Goal: Task Accomplishment & Management: Use online tool/utility

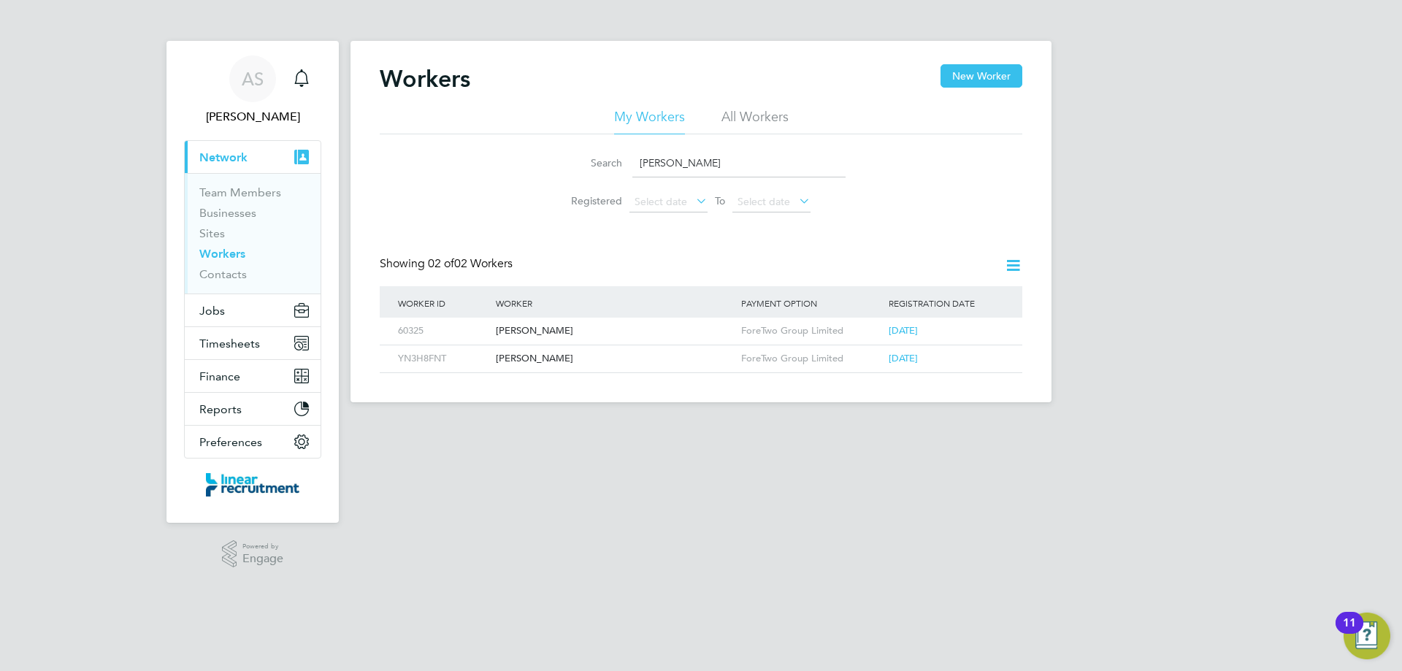
drag, startPoint x: 666, startPoint y: 158, endPoint x: 615, endPoint y: 158, distance: 50.4
click at [615, 158] on div "Search liam o" at bounding box center [700, 163] width 289 height 28
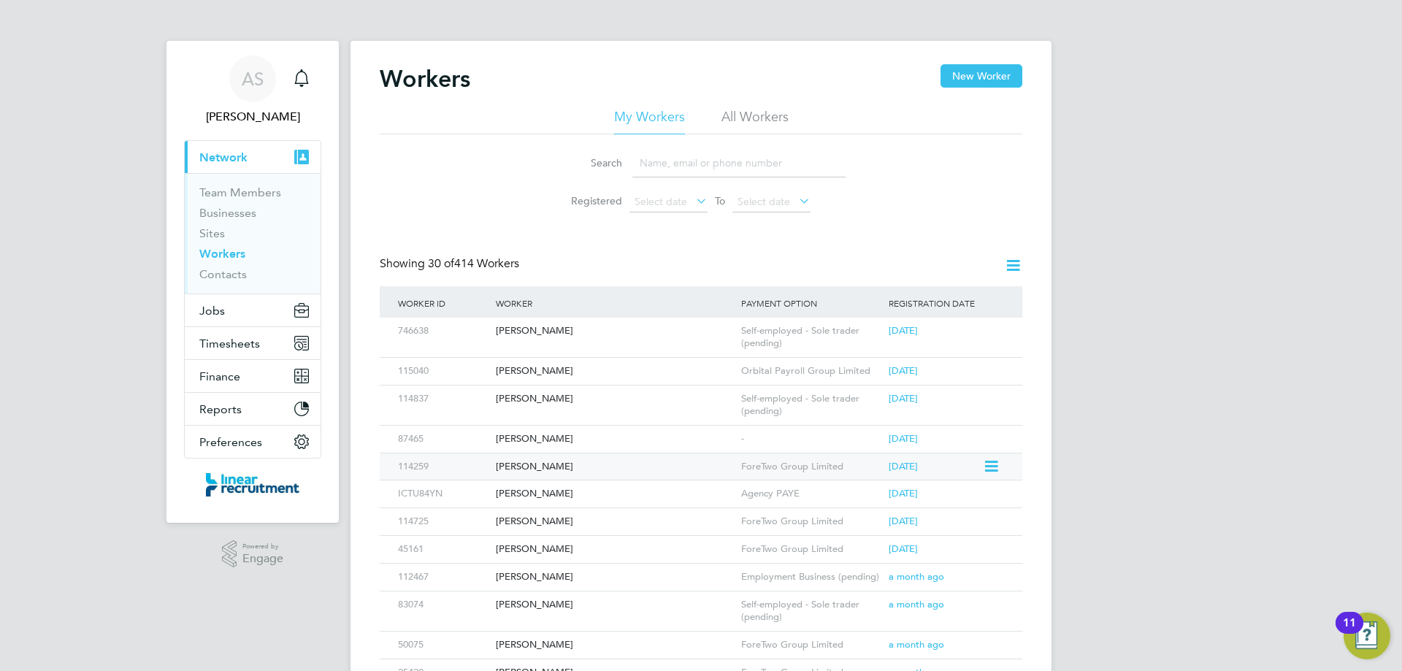
click at [758, 464] on div "ForeTwo Group Limited" at bounding box center [810, 466] width 147 height 27
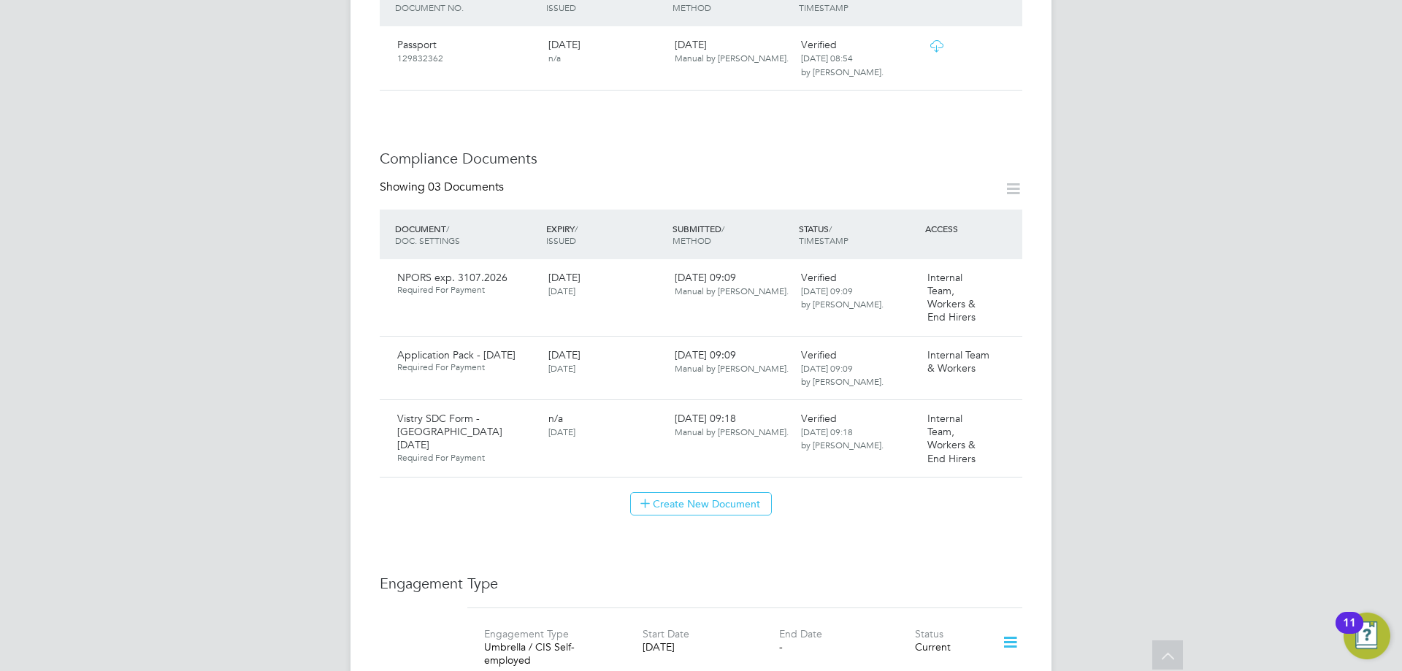
scroll to position [657, 0]
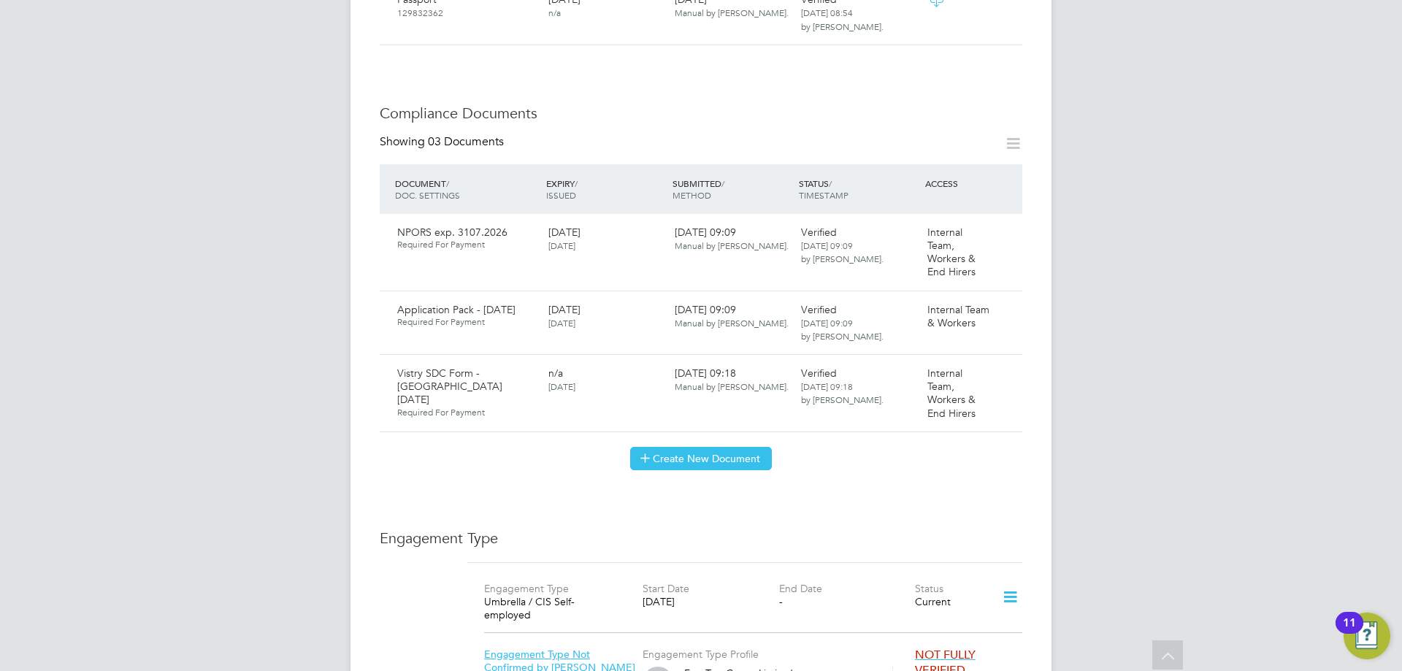
click at [714, 447] on button "Create New Document" at bounding box center [701, 458] width 142 height 23
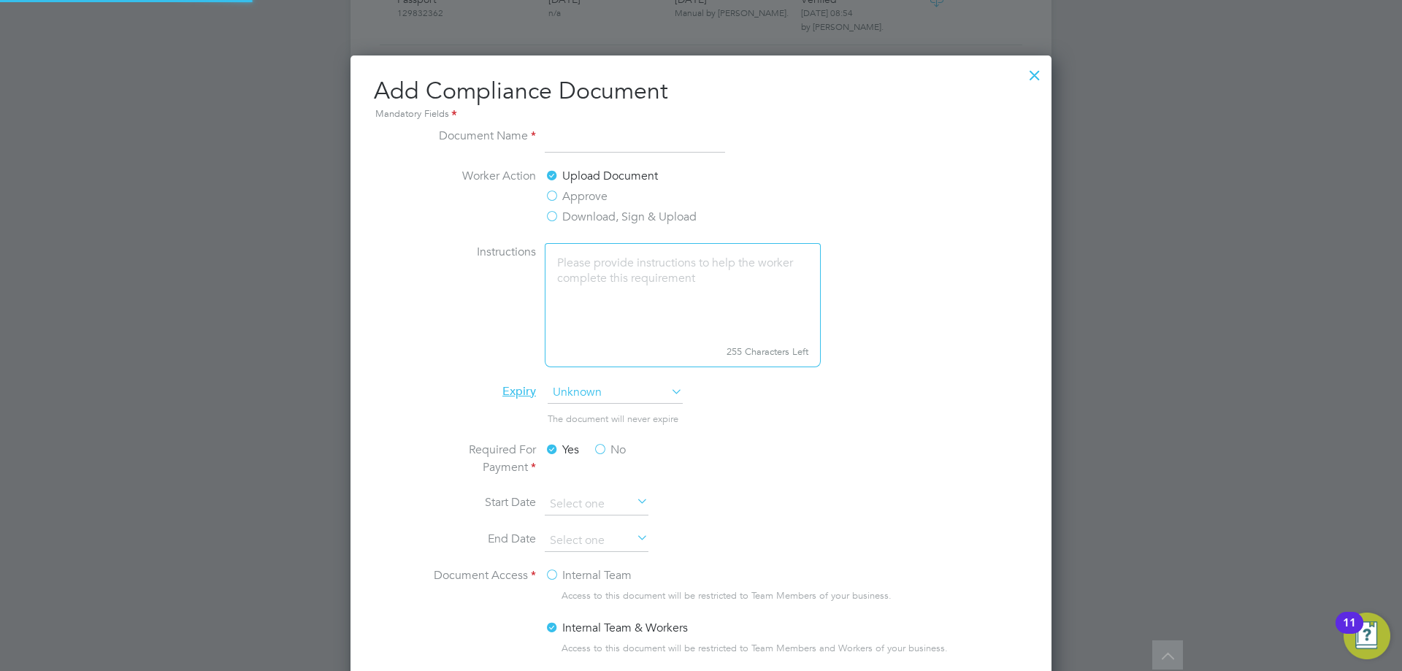
scroll to position [767, 702]
click at [594, 145] on input at bounding box center [635, 140] width 180 height 26
type input "Drivers Licence"
click at [588, 223] on label "Download, Sign & Upload" at bounding box center [621, 217] width 152 height 18
click at [0, 0] on input "Download, Sign & Upload" at bounding box center [0, 0] width 0 height 0
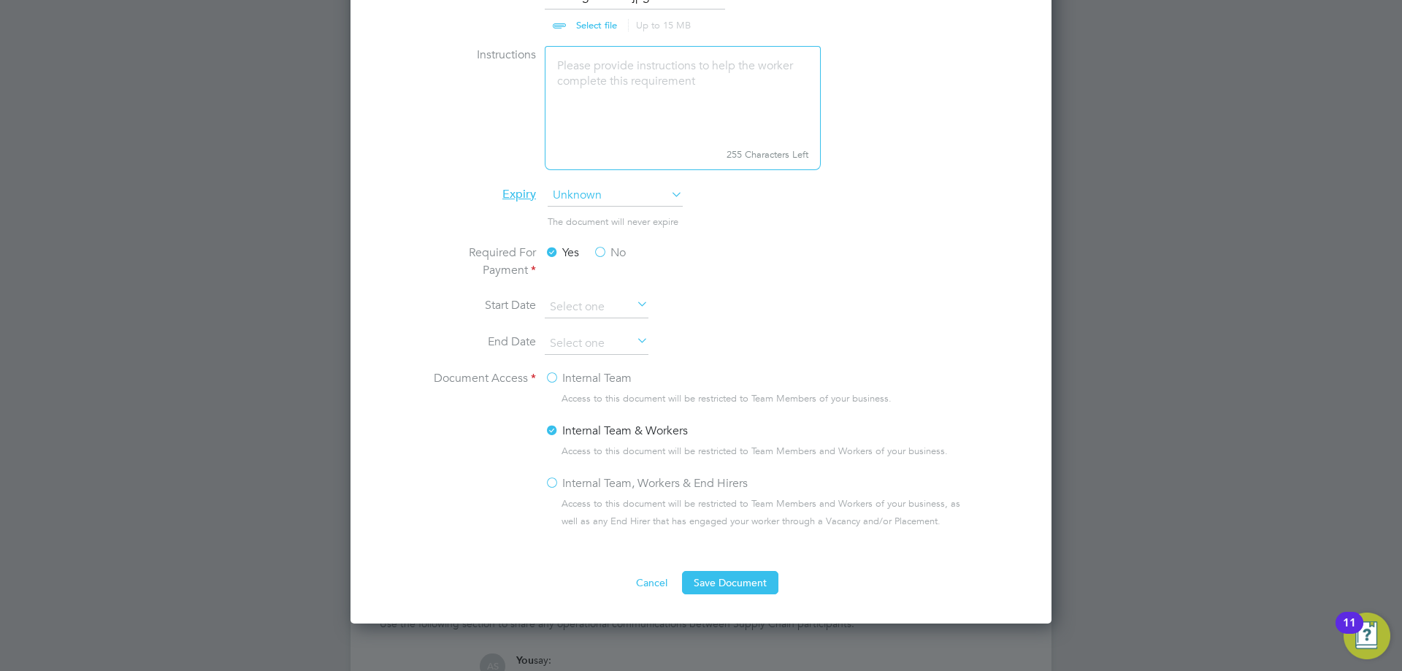
scroll to position [1089, 0]
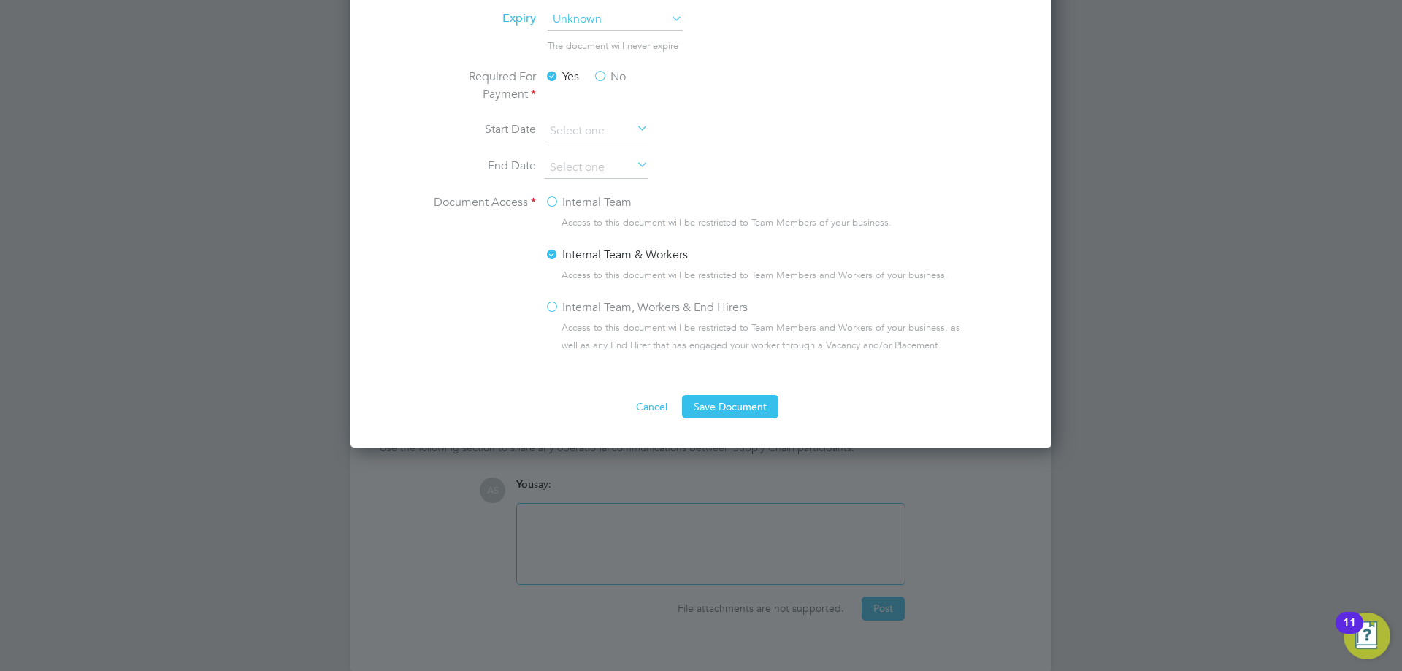
click at [602, 312] on label "Internal Team, Workers & End Hirers" at bounding box center [646, 308] width 203 height 18
click at [0, 0] on input "Internal Team, Workers & End Hirers" at bounding box center [0, 0] width 0 height 0
click at [699, 412] on button "Save Document" at bounding box center [730, 406] width 96 height 23
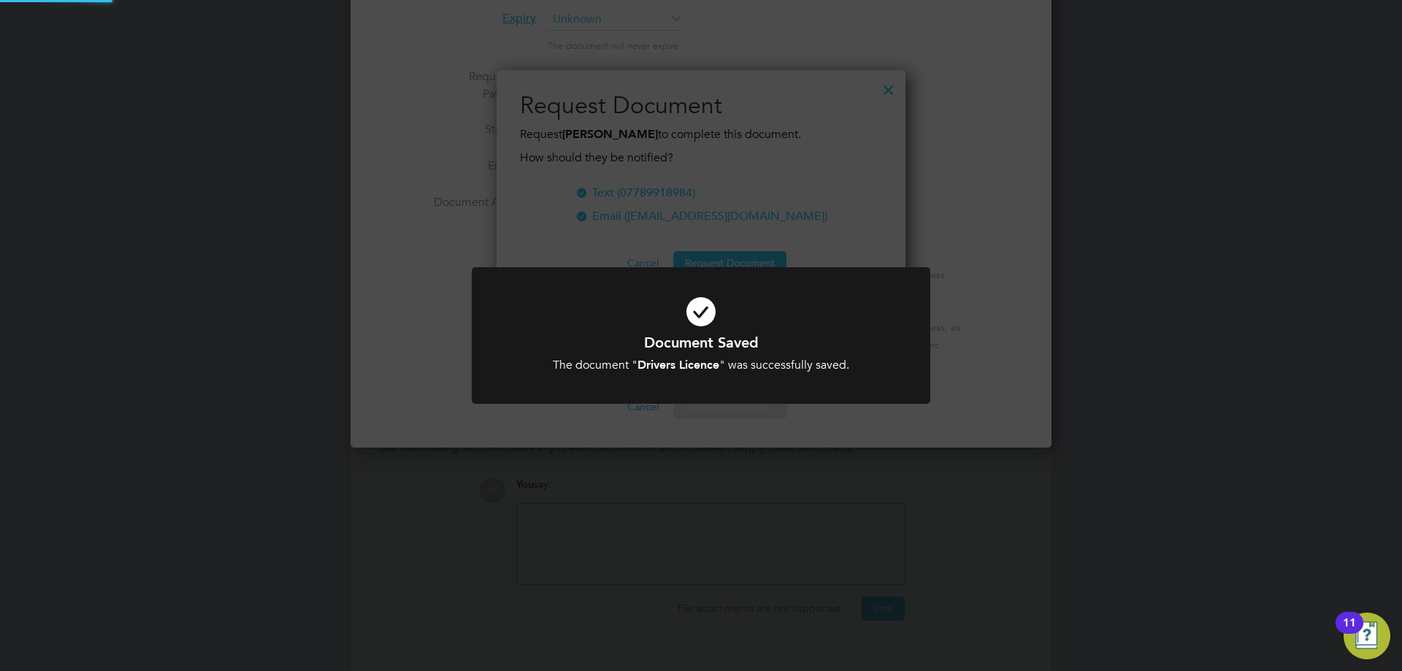
scroll to position [234, 410]
click at [694, 349] on h1 "Document Saved" at bounding box center [701, 342] width 380 height 19
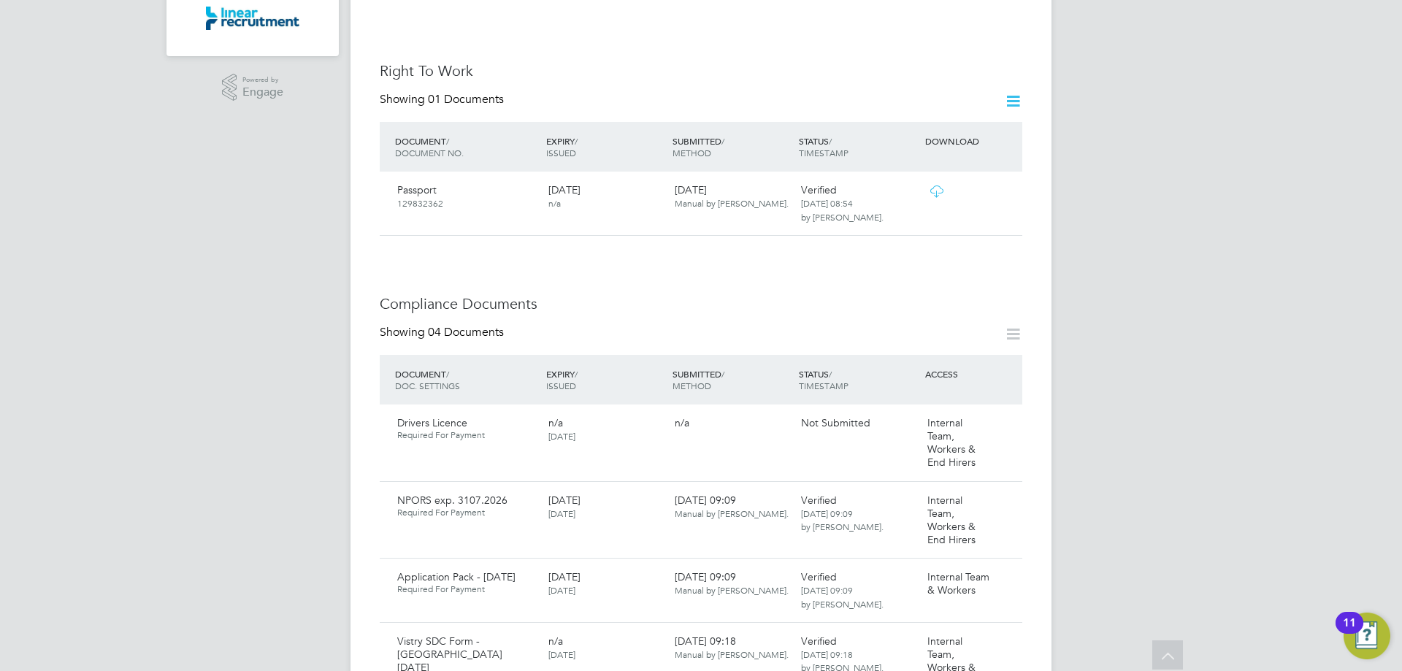
scroll to position [657, 0]
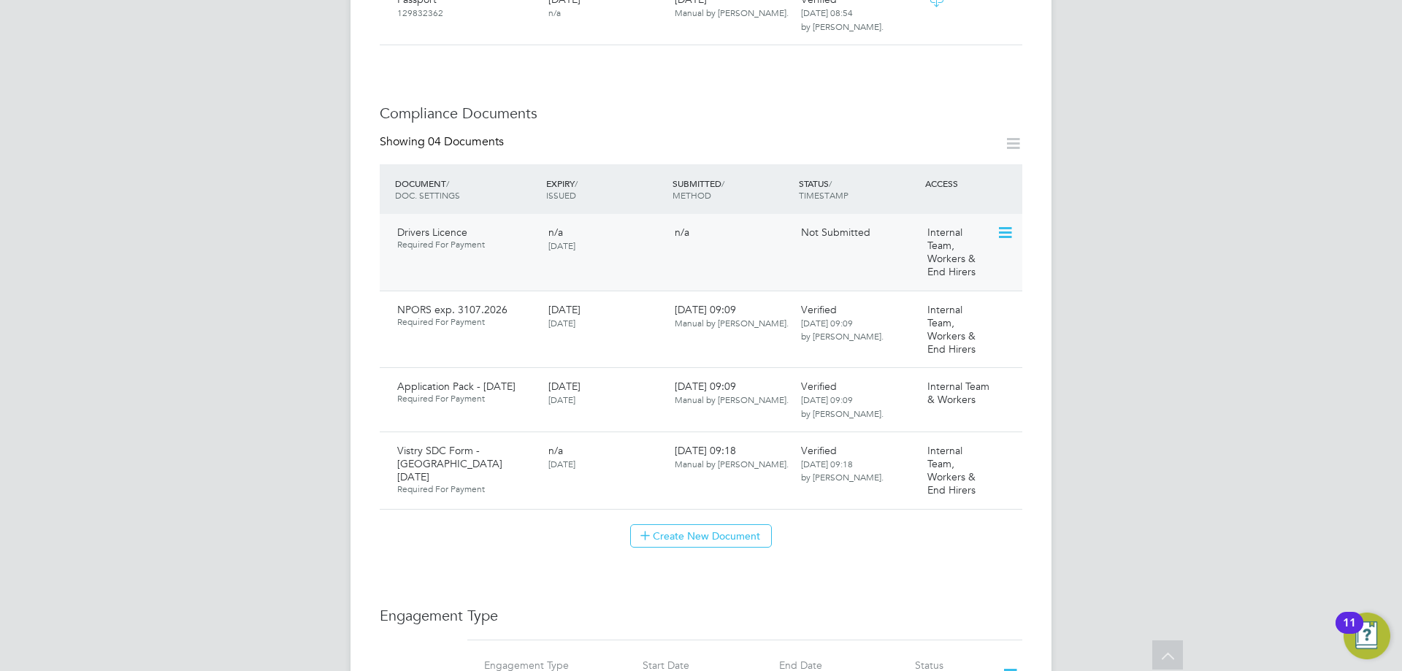
click at [1001, 224] on icon at bounding box center [1004, 233] width 15 height 18
click at [945, 296] on li "Submit Document" at bounding box center [940, 294] width 146 height 20
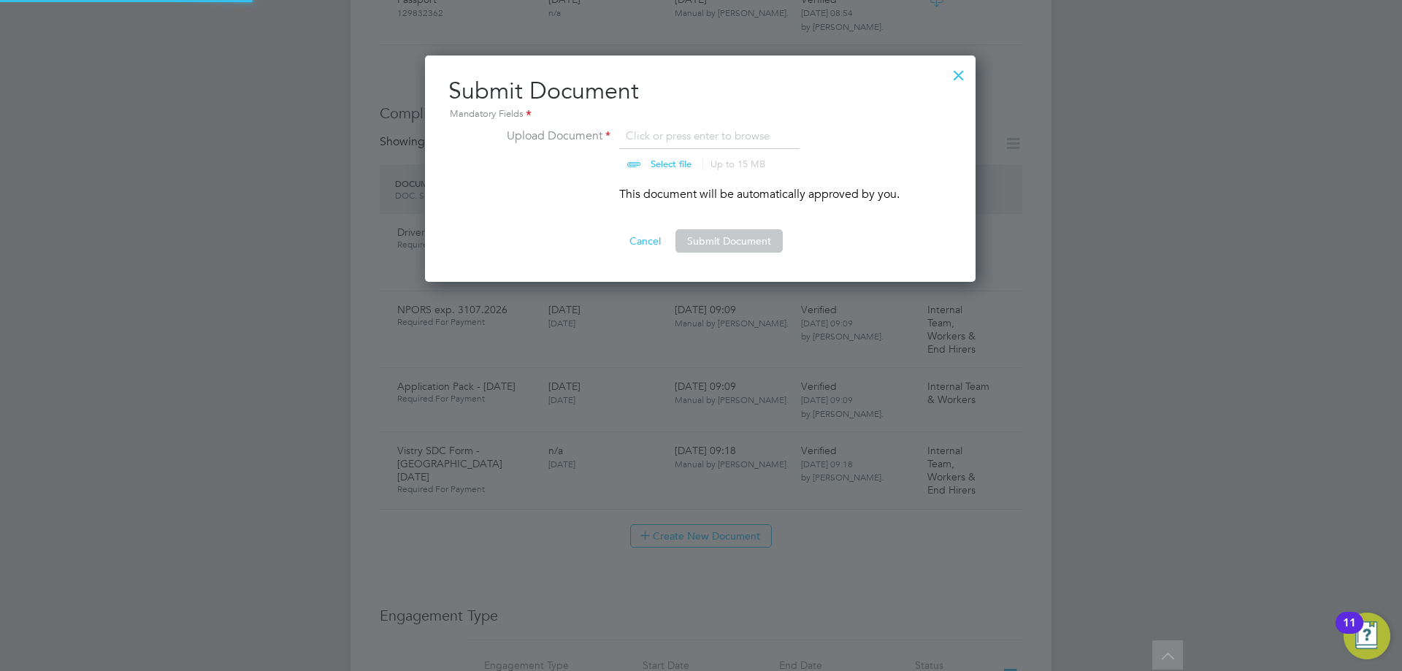
scroll to position [227, 552]
click at [733, 239] on button "Submit Document" at bounding box center [728, 240] width 107 height 23
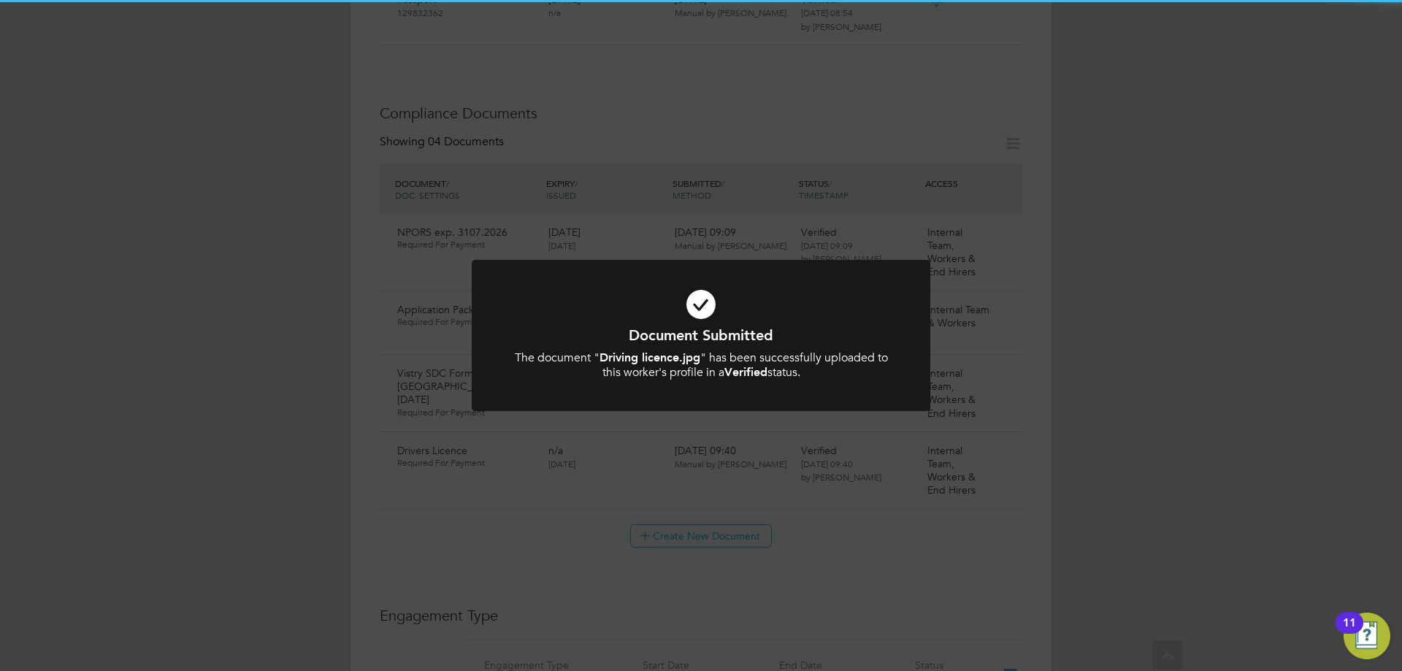
click at [733, 239] on div "Document Submitted The document " Driving licence.jpg " has been successfully u…" at bounding box center [701, 335] width 1402 height 671
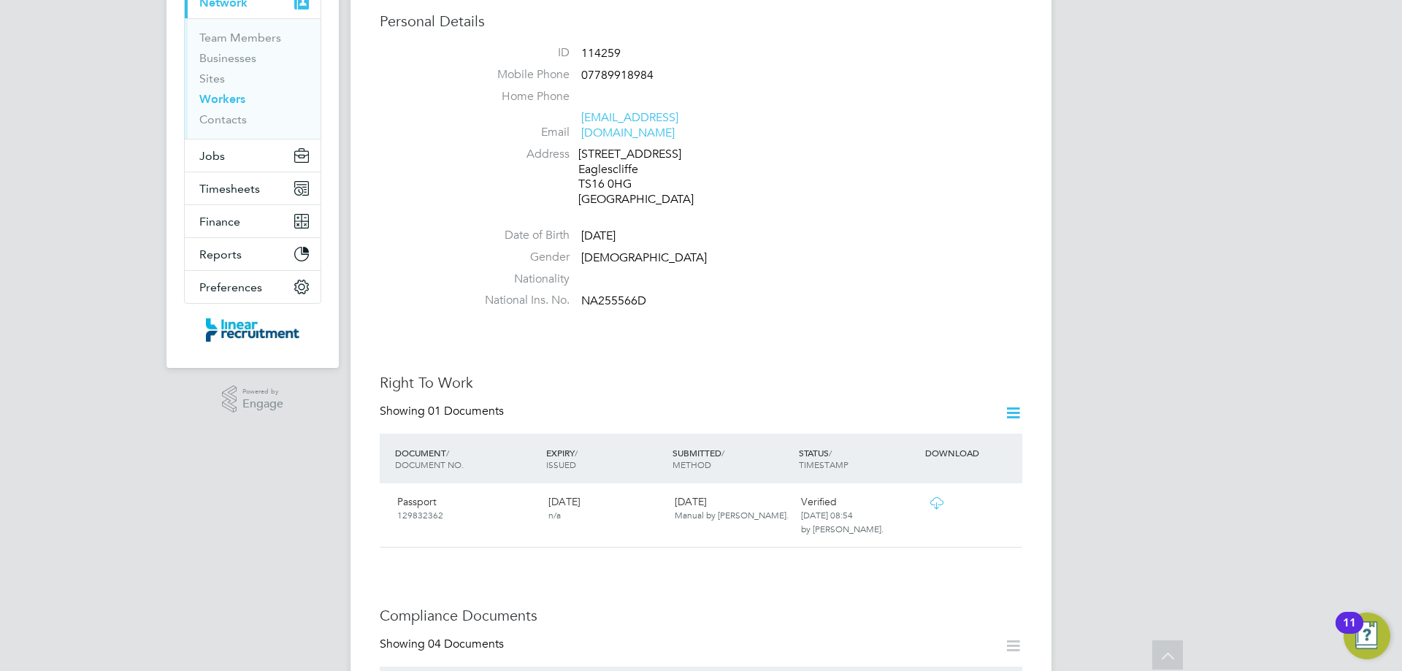
scroll to position [0, 0]
